Goal: Transaction & Acquisition: Download file/media

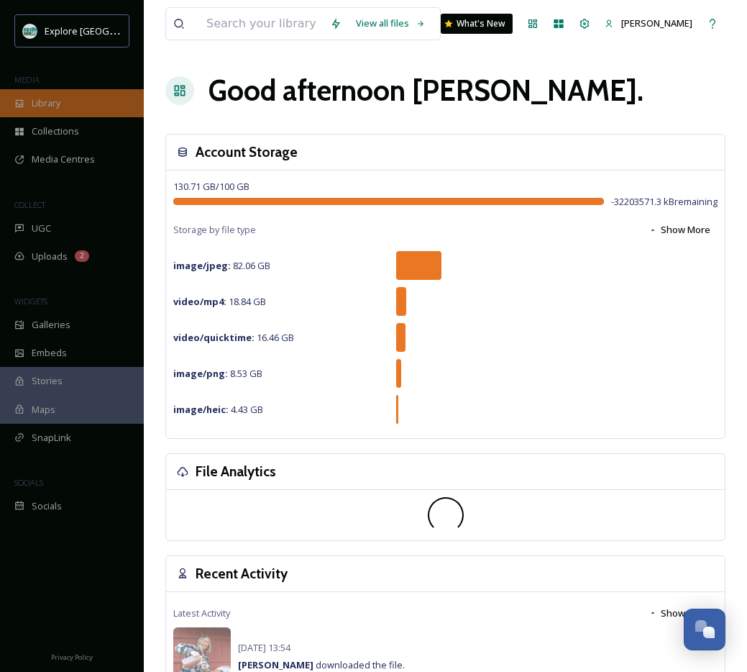
click at [53, 90] on div "Library" at bounding box center [72, 103] width 144 height 28
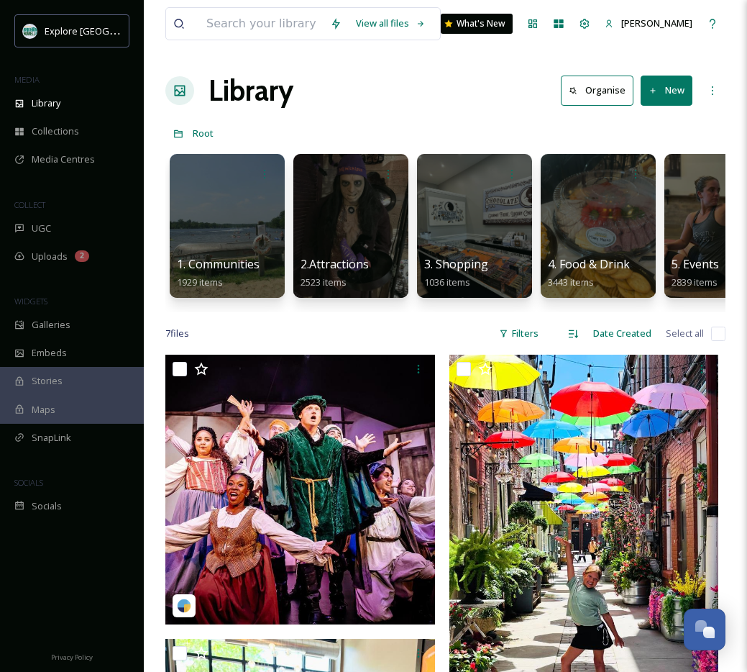
click at [427, 73] on div "Library Organise New" at bounding box center [445, 90] width 560 height 43
click at [232, 205] on div at bounding box center [226, 225] width 117 height 147
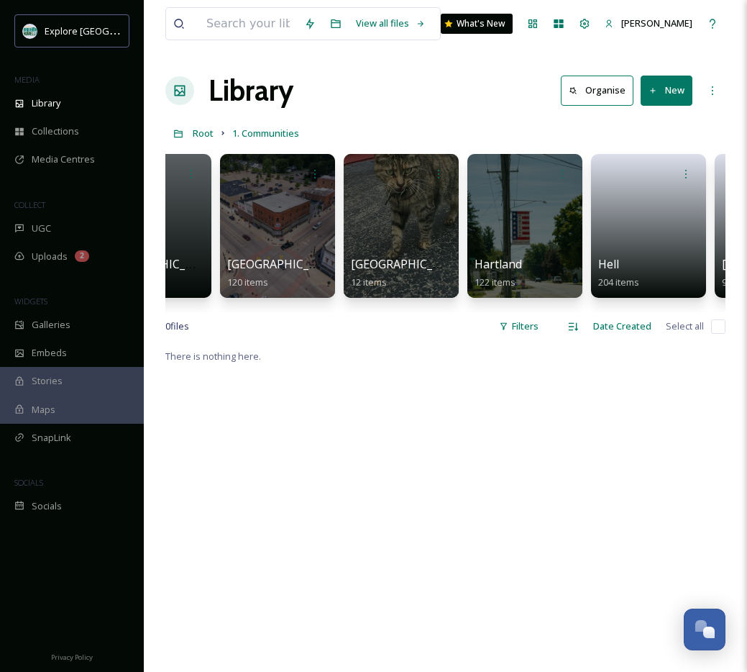
scroll to position [0, 160]
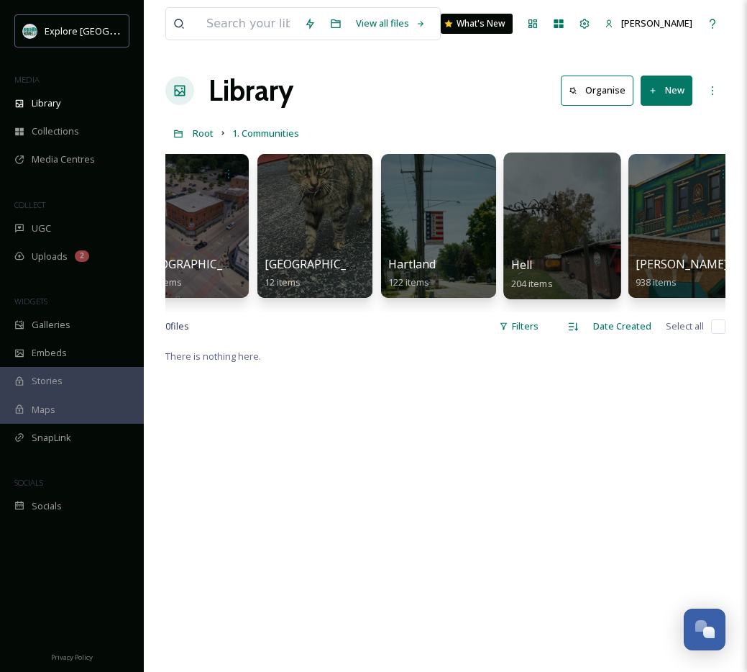
click at [536, 240] on div at bounding box center [561, 225] width 117 height 147
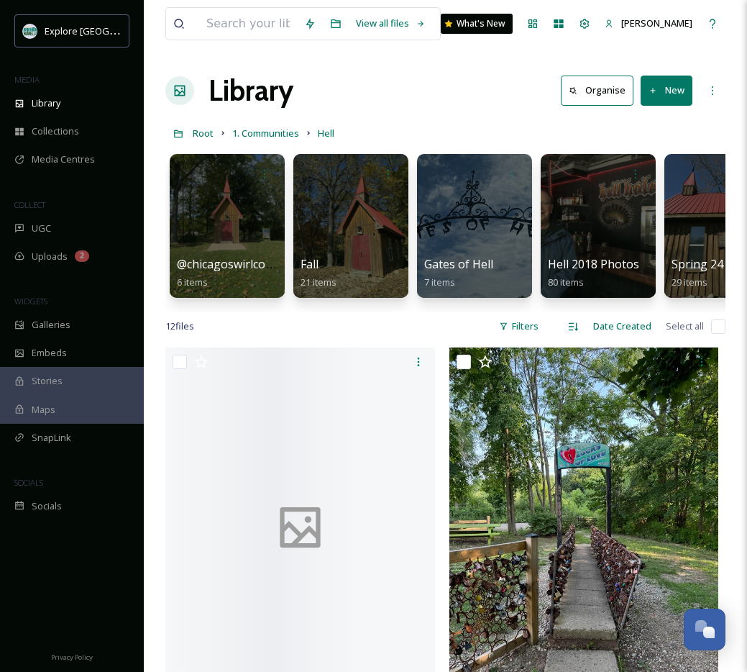
click at [382, 111] on div "Library Organise New" at bounding box center [445, 90] width 560 height 43
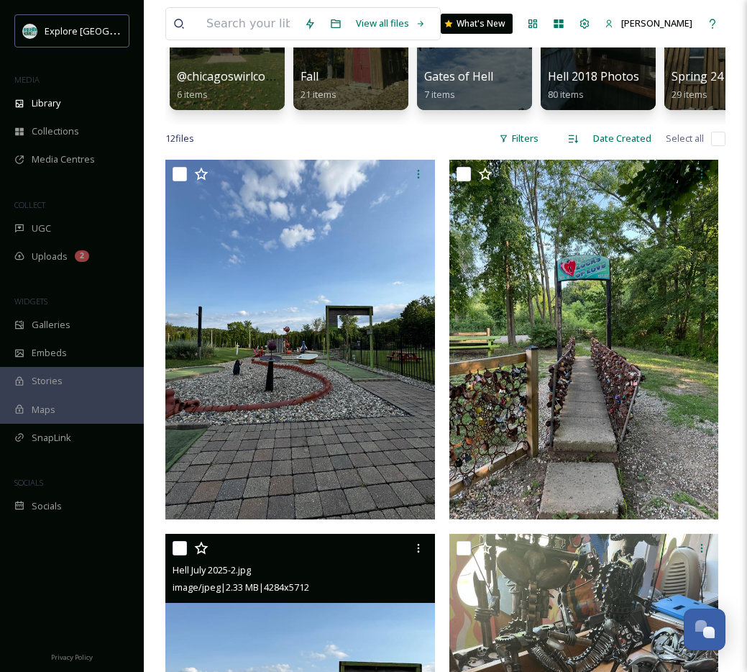
scroll to position [16, 0]
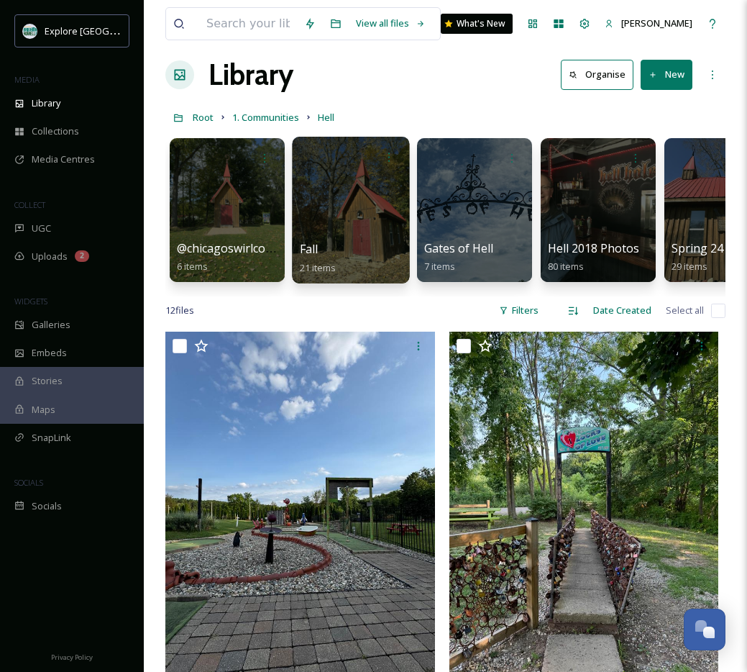
click at [359, 229] on div at bounding box center [350, 210] width 117 height 147
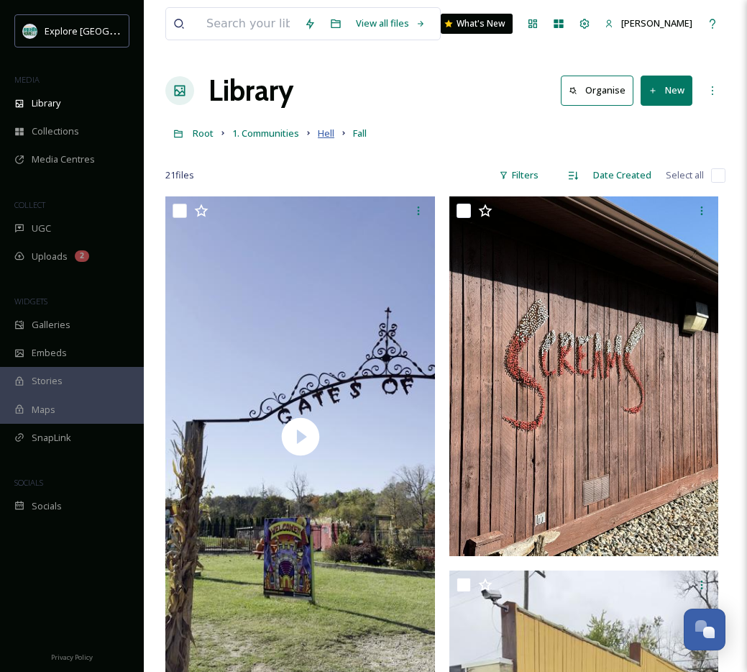
click at [327, 132] on span "Hell" at bounding box center [326, 133] width 17 height 13
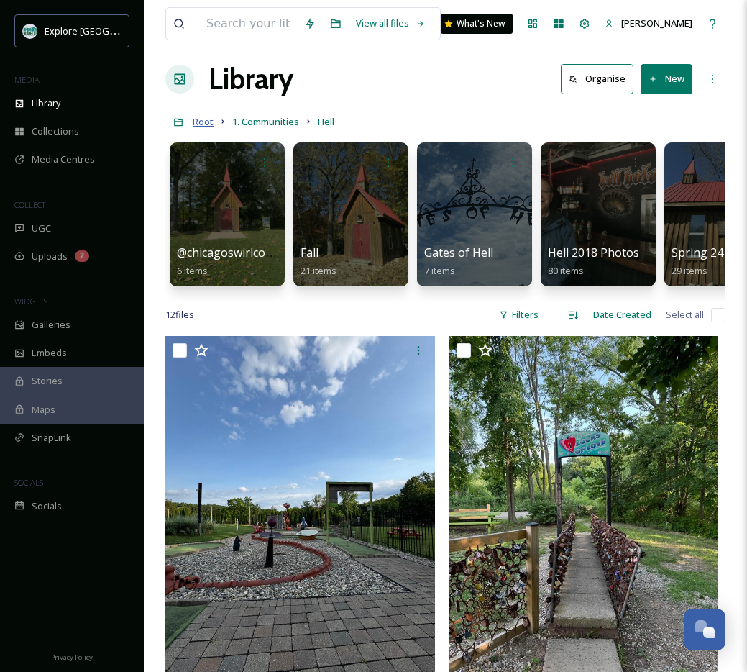
click at [208, 125] on span "Root" at bounding box center [203, 121] width 21 height 13
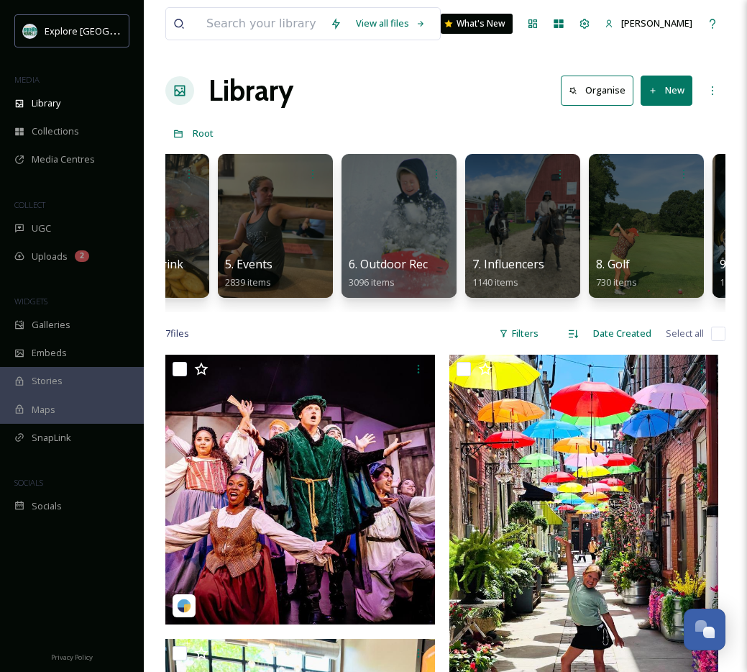
scroll to position [0, 450]
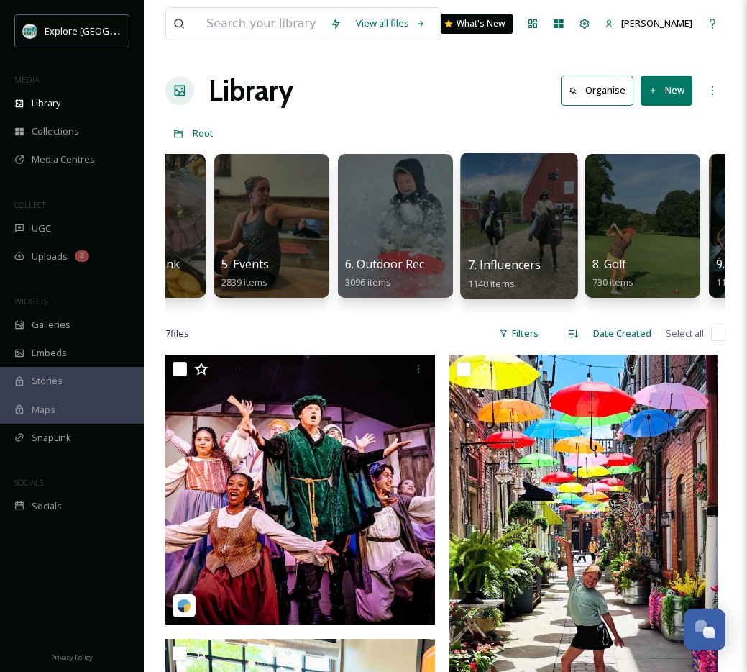
click at [487, 197] on div at bounding box center [518, 225] width 117 height 147
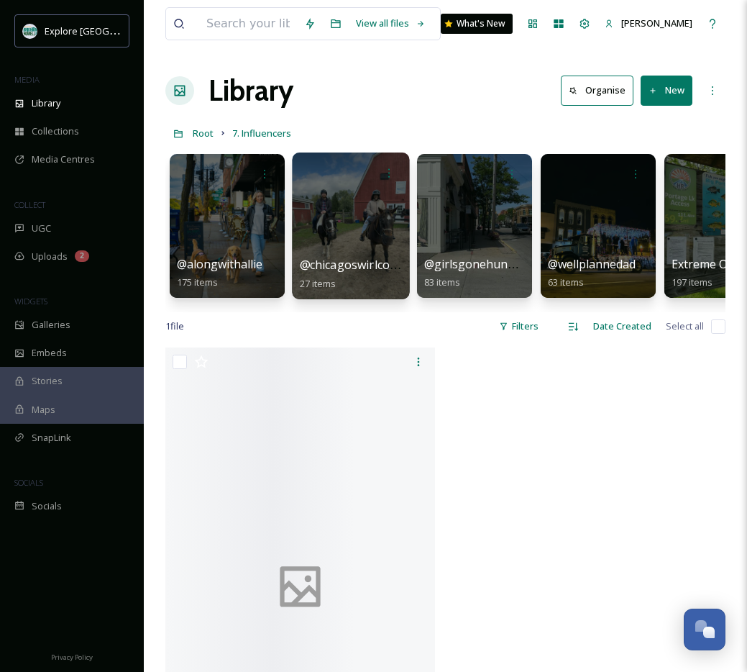
click at [367, 212] on div at bounding box center [350, 225] width 117 height 147
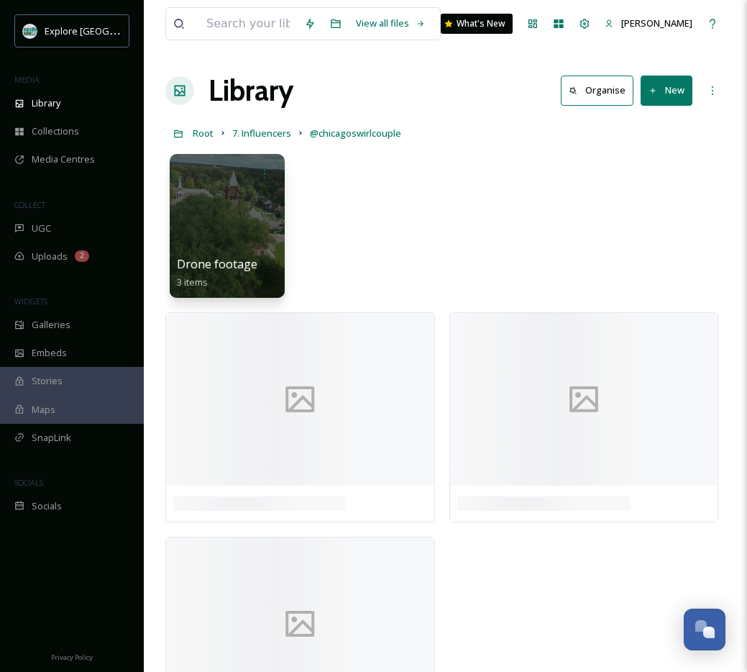
click at [397, 112] on div "View all files What's New [PERSON_NAME] Library Organise New Root 7. Influencer…" at bounding box center [445, 377] width 603 height 754
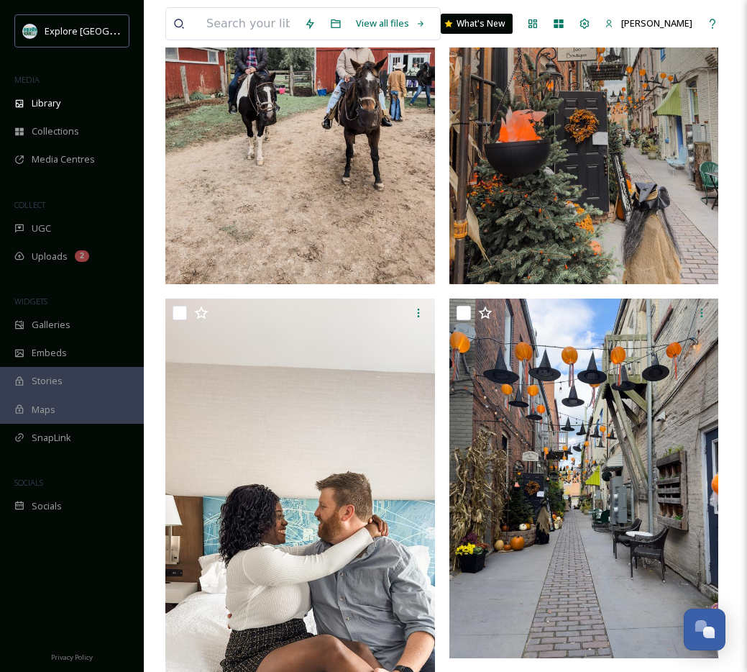
scroll to position [432, 0]
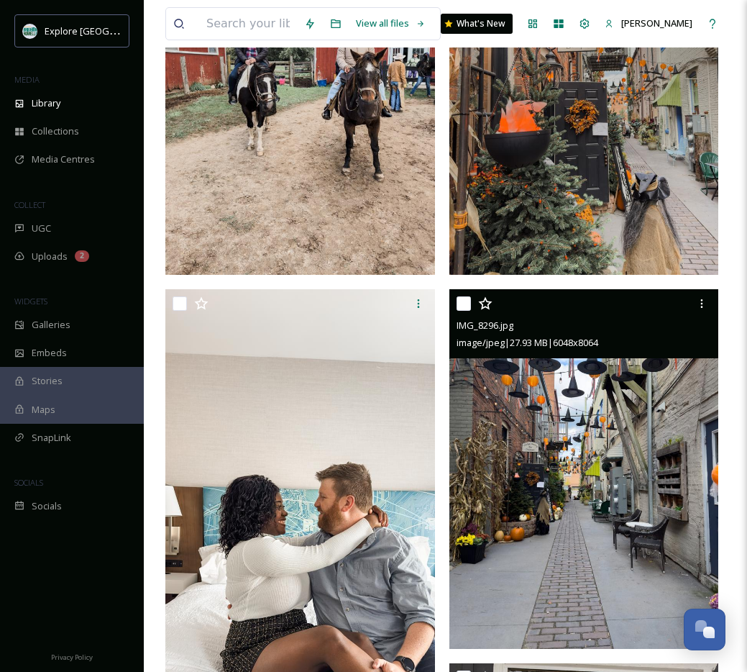
click at [522, 457] on img at bounding box center [585, 469] width 270 height 360
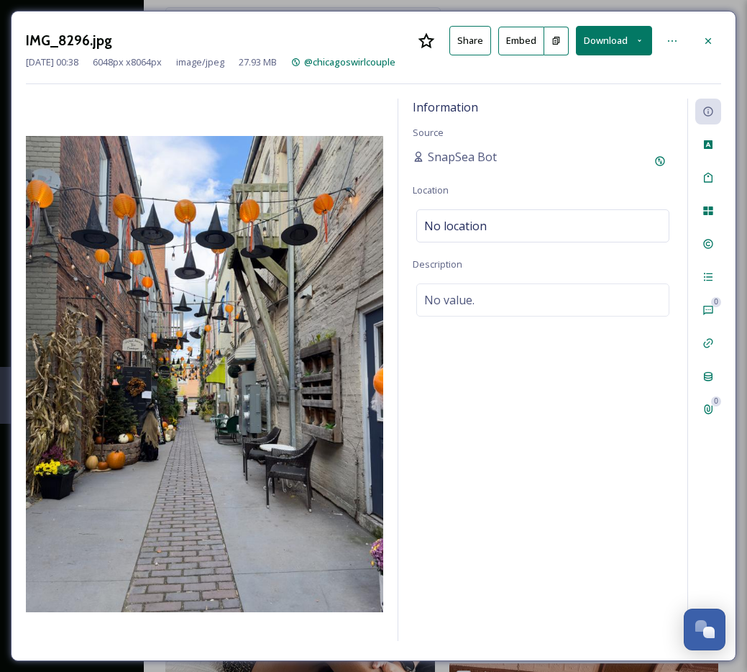
click at [608, 44] on button "Download" at bounding box center [614, 40] width 76 height 29
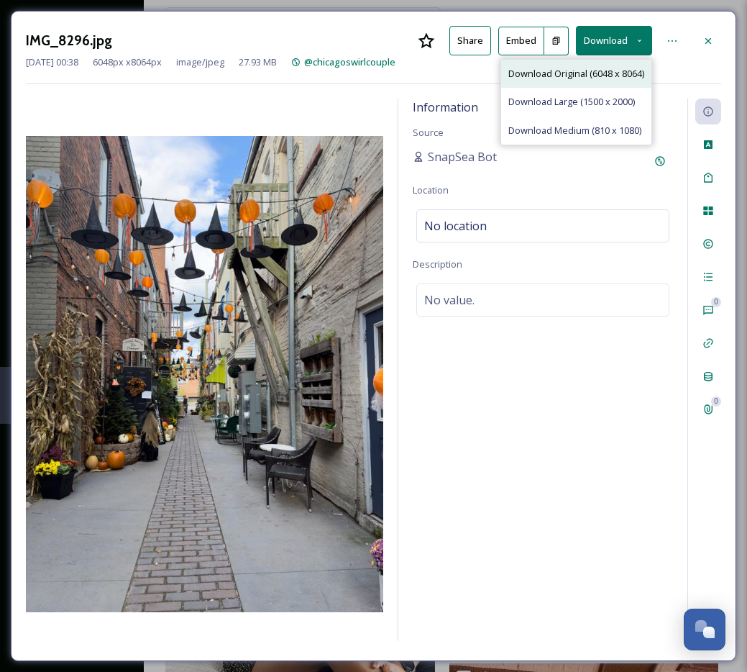
click at [594, 78] on span "Download Original (6048 x 8064)" at bounding box center [577, 74] width 136 height 14
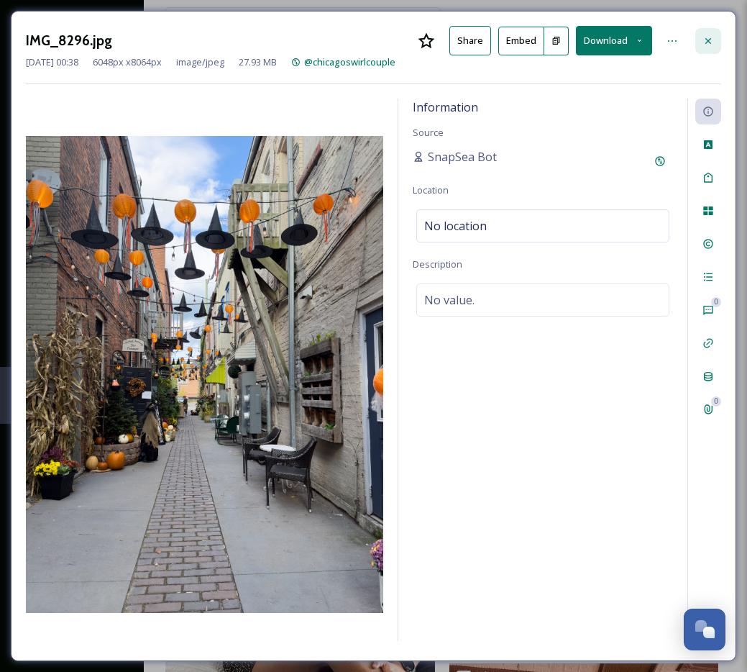
click at [632, 50] on div at bounding box center [709, 41] width 26 height 26
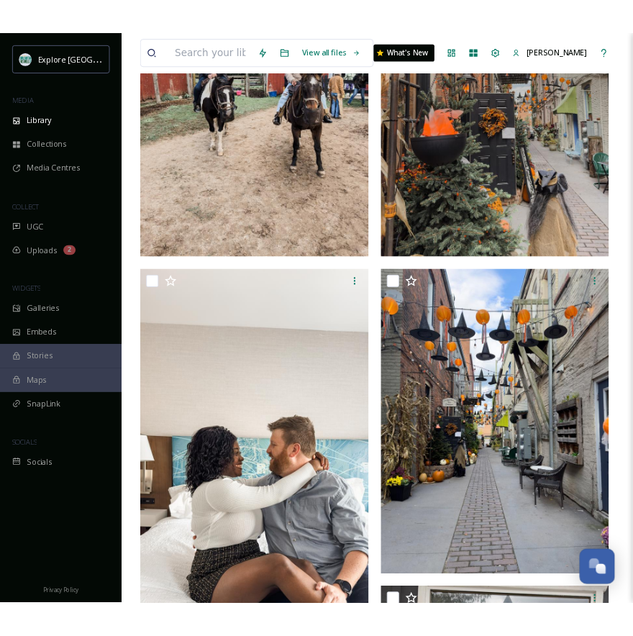
scroll to position [293, 0]
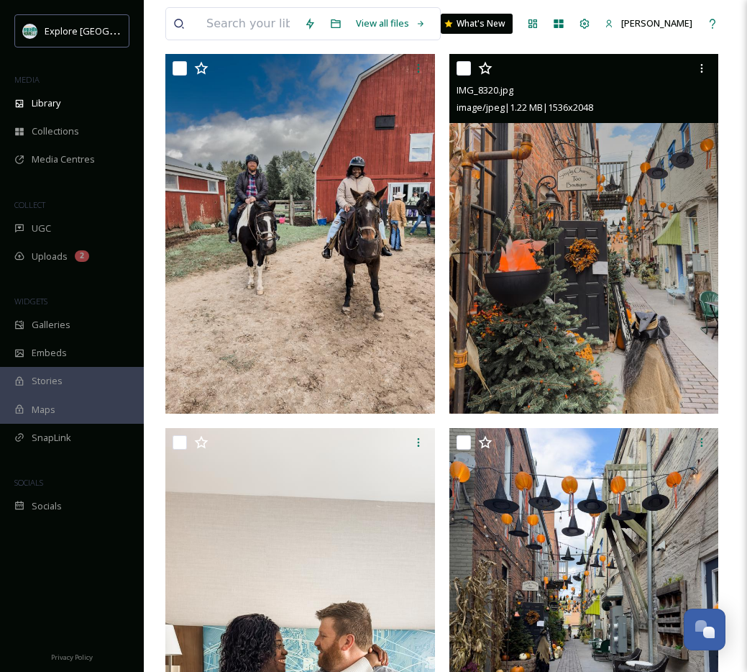
click at [572, 233] on img at bounding box center [585, 234] width 270 height 360
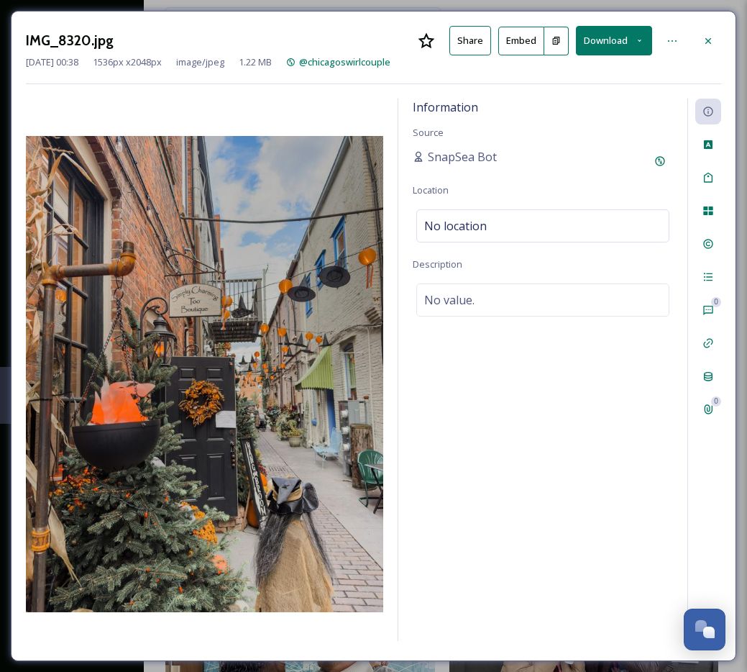
click at [606, 42] on button "Download" at bounding box center [614, 40] width 76 height 29
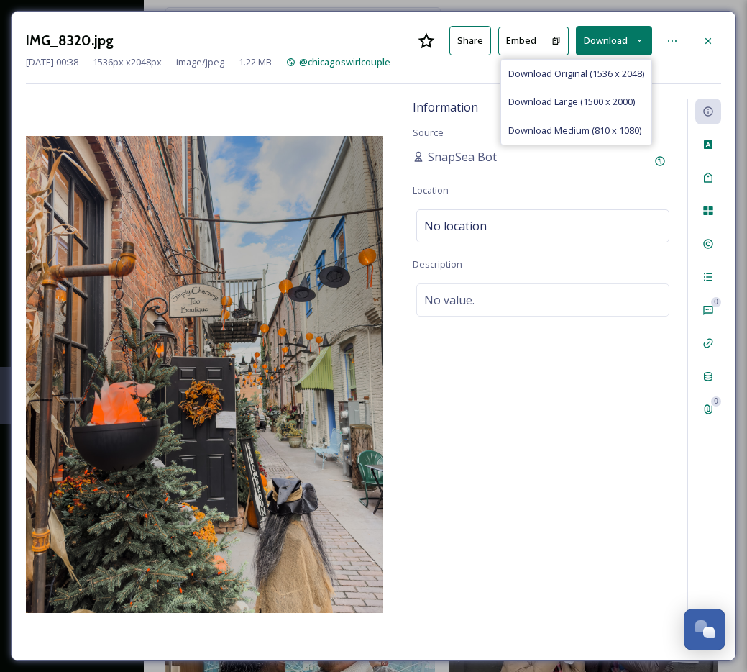
click at [603, 55] on div "[DATE] 00:38 1536 px x 2048 px image/jpeg 1.22 MB @chicagoswirlcouple" at bounding box center [374, 62] width 696 height 14
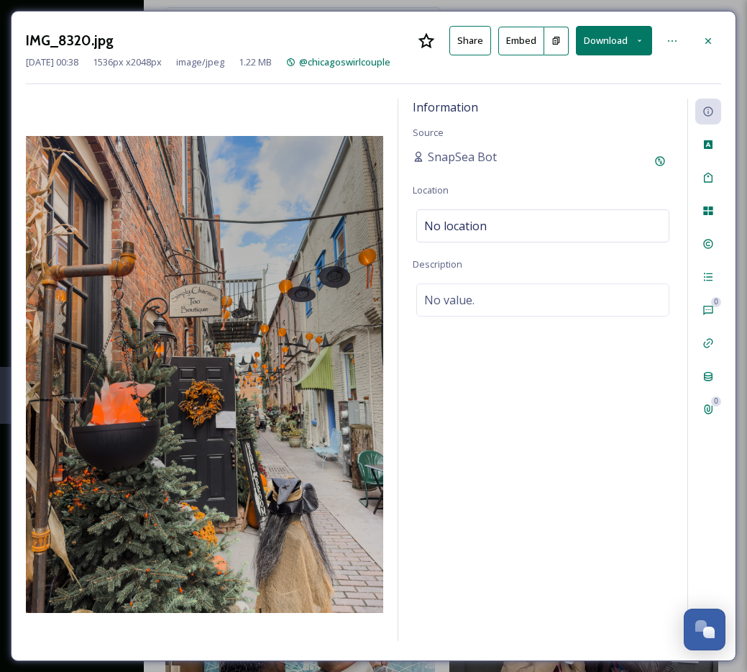
click at [601, 40] on button "Download" at bounding box center [614, 40] width 76 height 29
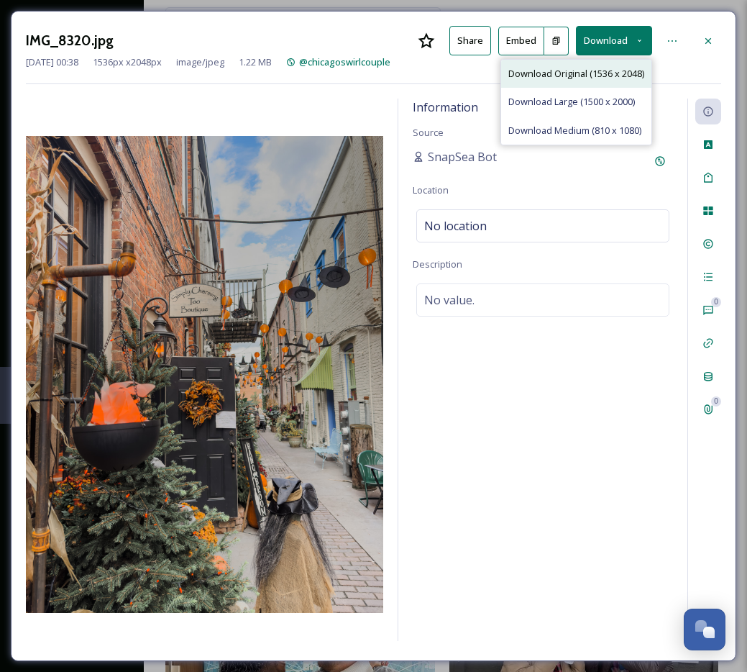
click at [555, 74] on span "Download Original (1536 x 2048)" at bounding box center [577, 74] width 136 height 14
